Goal: Obtain resource: Download file/media

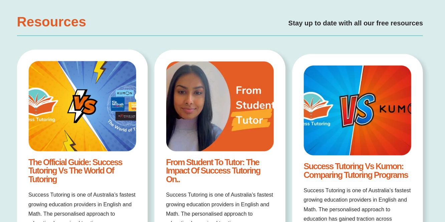
scroll to position [1180, 0]
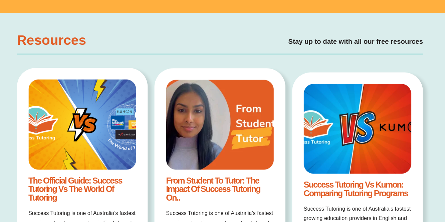
click at [48, 43] on h2 "Resources" at bounding box center [57, 39] width 71 height 13
click at [60, 41] on h2 "Resources" at bounding box center [57, 39] width 71 height 13
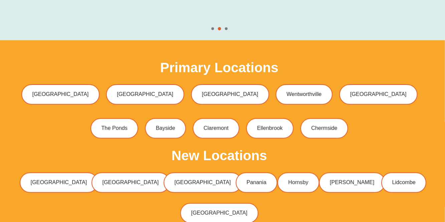
scroll to position [1966, 0]
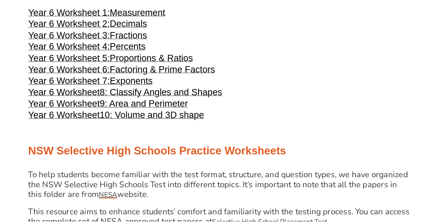
scroll to position [1196, 0]
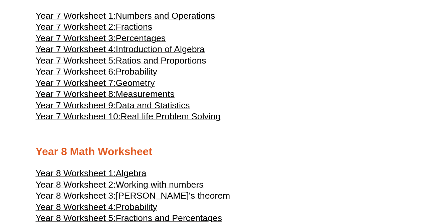
scroll to position [1619, 0]
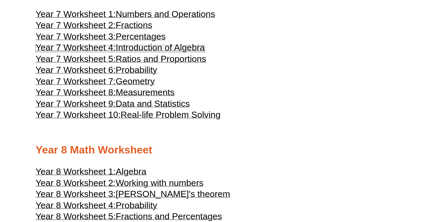
click at [64, 52] on span "Year 7 Worksheet 4:" at bounding box center [76, 47] width 80 height 10
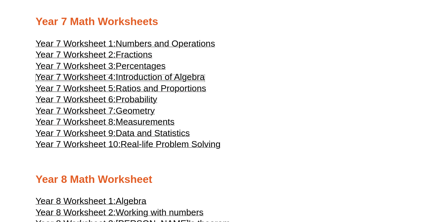
scroll to position [1579, 0]
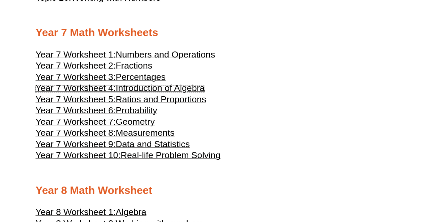
click at [64, 93] on span "Year 7 Worksheet 4:" at bounding box center [76, 88] width 80 height 10
